Goal: Check status: Check status

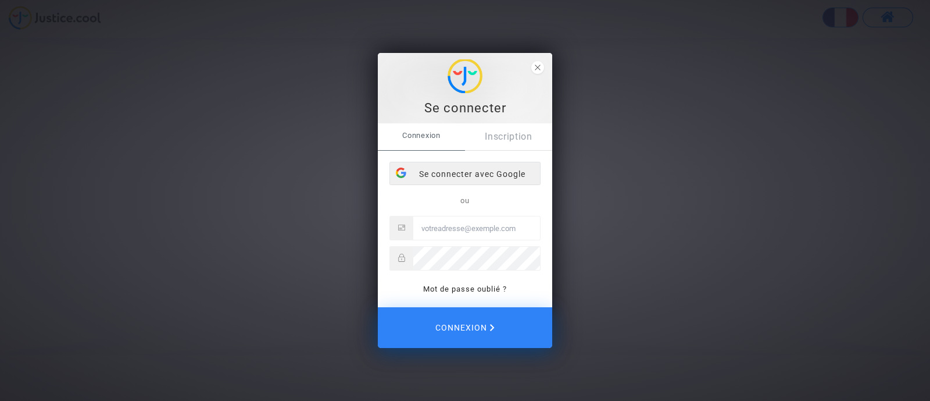
click at [470, 173] on div "Se connecter avec Google" at bounding box center [465, 173] width 150 height 23
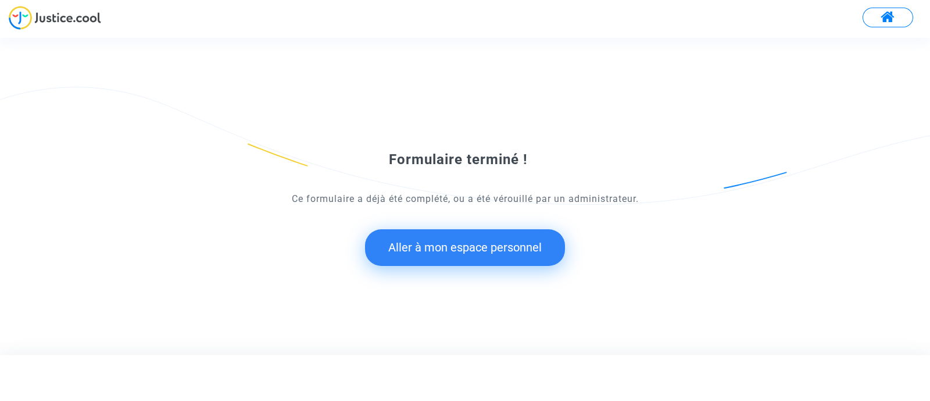
click at [518, 238] on button "Aller à mon espace personnel" at bounding box center [465, 247] width 200 height 36
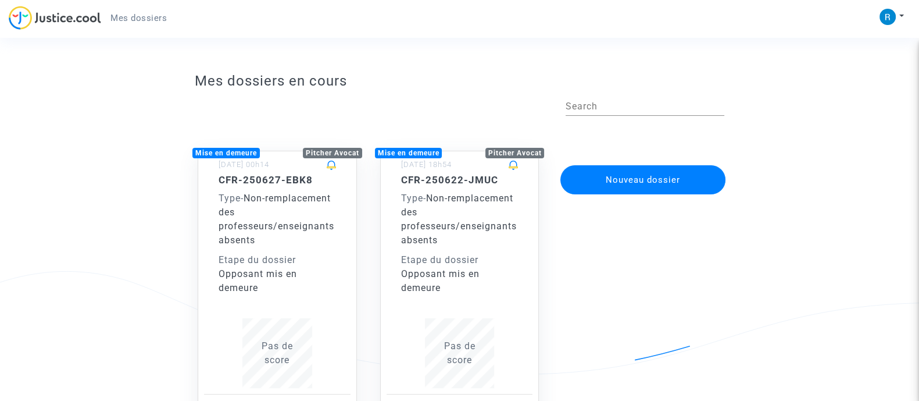
click at [465, 239] on div "Type - Non-remplacement des professeurs/enseignants absents" at bounding box center [459, 219] width 117 height 56
